Goal: Task Accomplishment & Management: Manage account settings

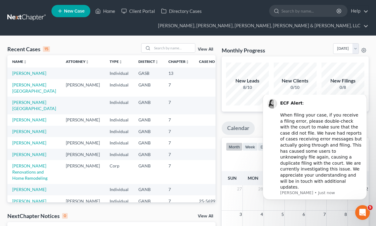
scroll to position [48, 0]
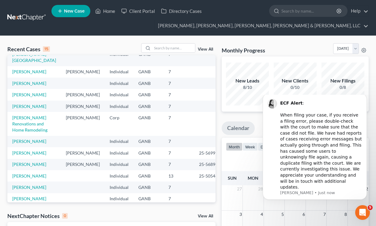
click at [361, 210] on icon "Open Intercom Messenger" at bounding box center [363, 212] width 10 height 10
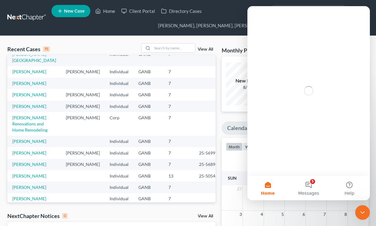
scroll to position [0, 0]
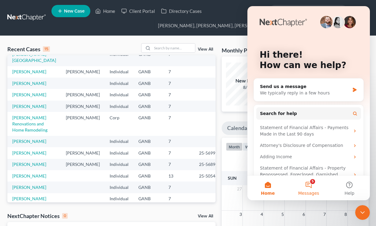
click at [307, 176] on button "5 Messages" at bounding box center [308, 187] width 41 height 24
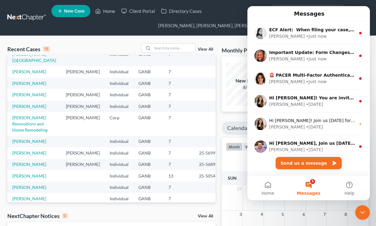
click at [216, 111] on div "Recent Cases 15 View All Name unfold_more expand_more expand_less Attorney unfo…" at bounding box center [111, 194] width 214 height 303
click at [357, 212] on div "Close Intercom Messenger" at bounding box center [362, 212] width 15 height 15
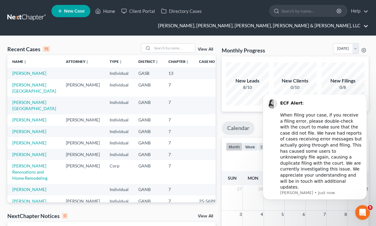
click at [337, 24] on link "Deming, Parker, Hoffman, Campbell & Daly, LLC" at bounding box center [261, 25] width 213 height 11
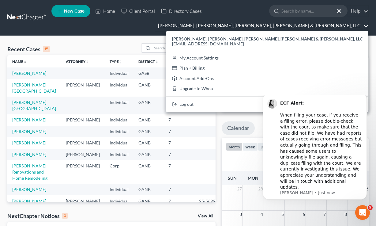
click at [289, 100] on body "ECF Alert : ​ When filing your case, if you receive a filing error, please doub…" at bounding box center [315, 152] width 118 height 110
click at [365, 96] on icon "Dismiss notification" at bounding box center [364, 94] width 3 height 3
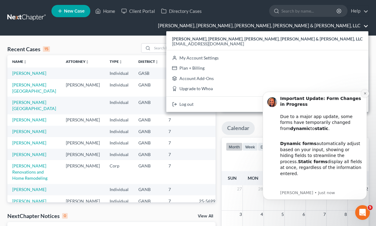
click at [365, 93] on icon "Dismiss notification" at bounding box center [365, 93] width 2 height 2
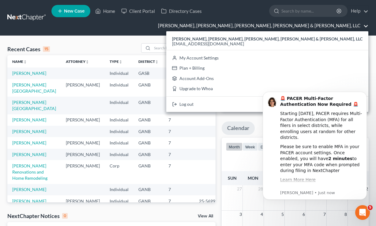
click at [365, 93] on icon "Dismiss notification" at bounding box center [365, 93] width 2 height 2
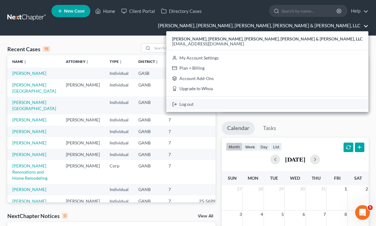
click at [307, 104] on link "Log out" at bounding box center [267, 104] width 202 height 10
